Goal: Task Accomplishment & Management: Use online tool/utility

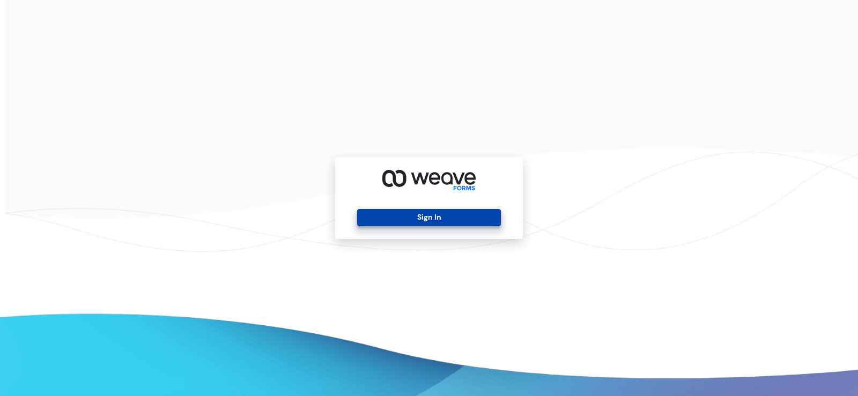
click at [374, 219] on button "Sign In" at bounding box center [428, 217] width 143 height 17
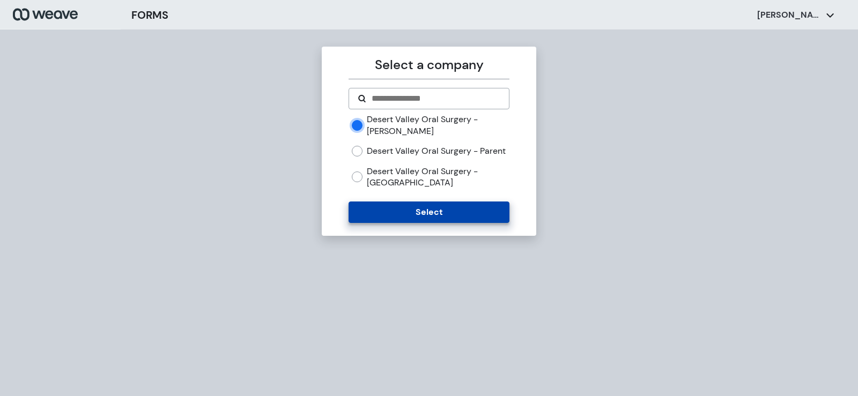
click at [394, 223] on button "Select" at bounding box center [429, 212] width 160 height 21
